Goal: Navigation & Orientation: Find specific page/section

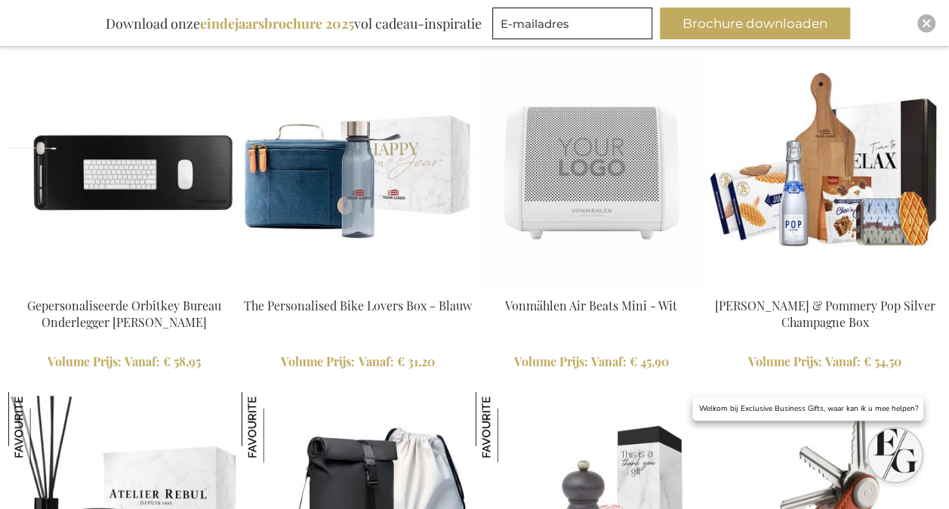
scroll to position [3174, 0]
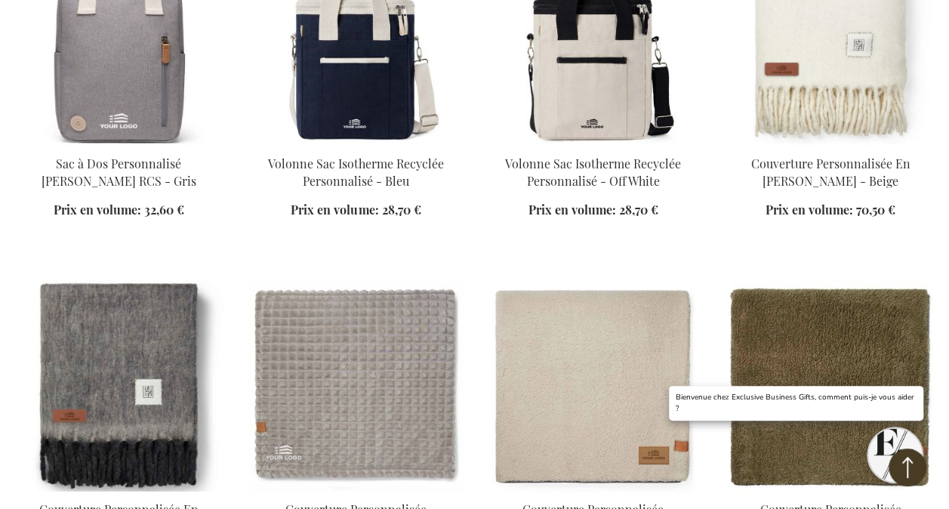
scroll to position [1810, 0]
